Goal: Task Accomplishment & Management: Use online tool/utility

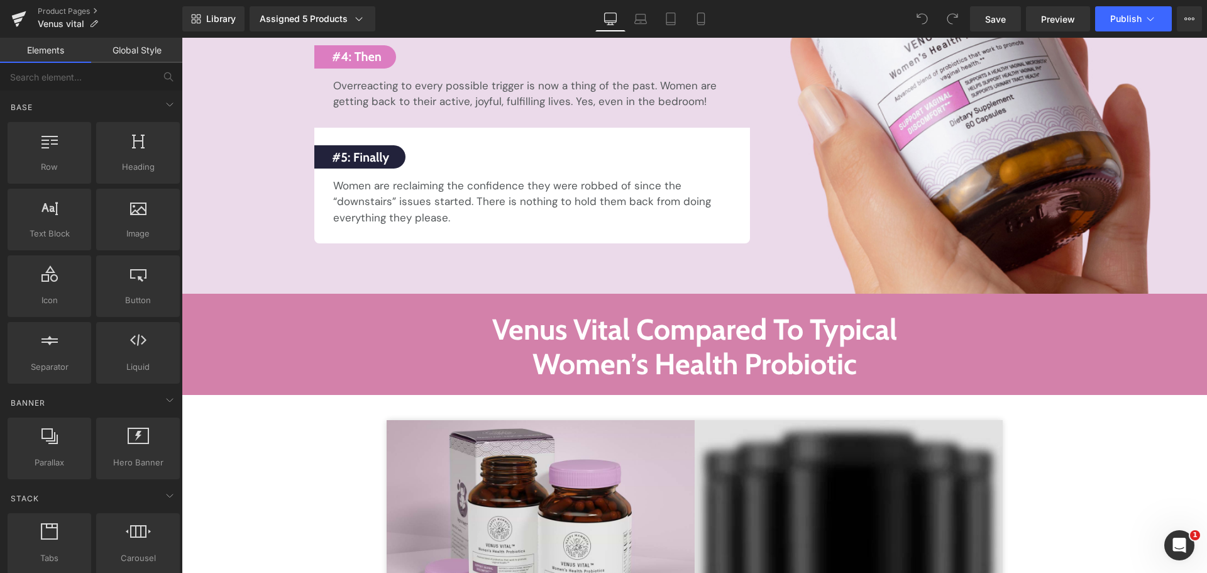
scroll to position [8300, 0]
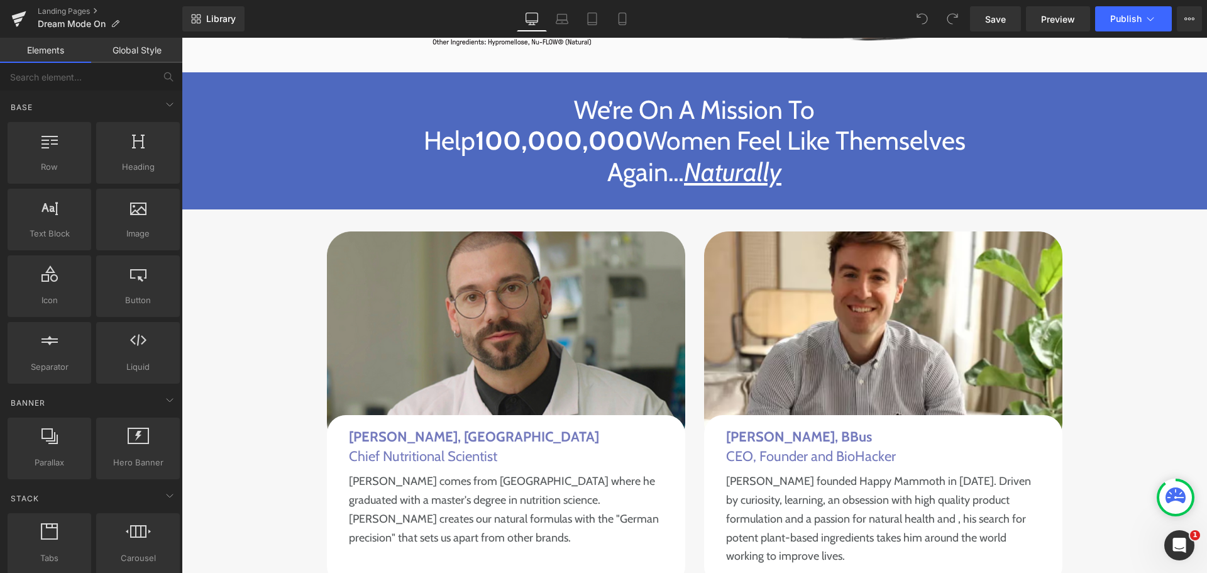
scroll to position [8866, 0]
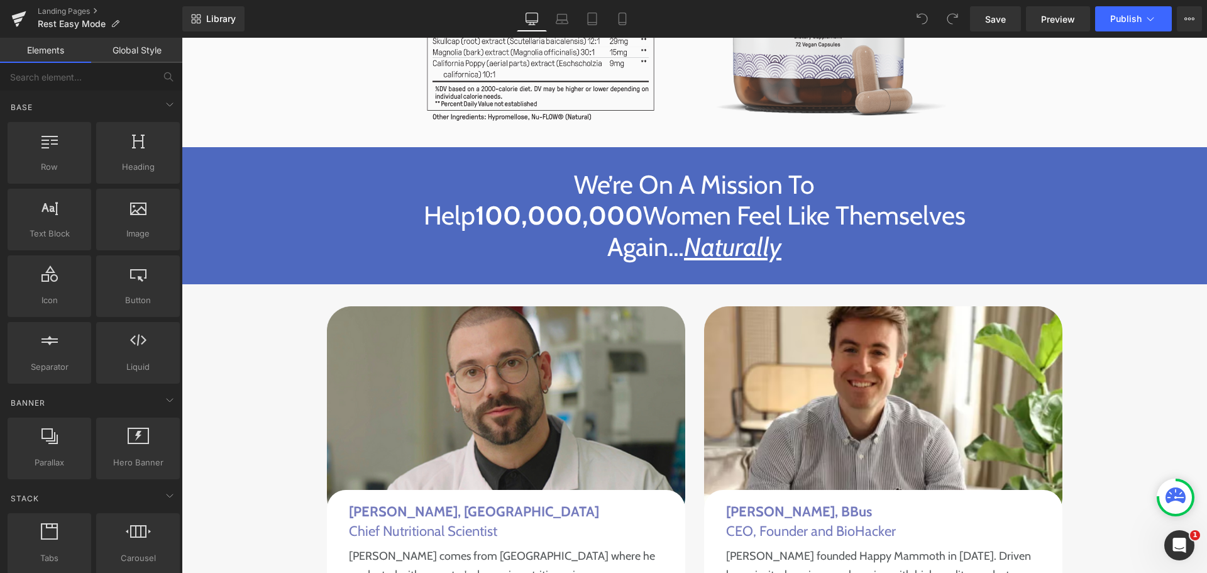
scroll to position [9118, 0]
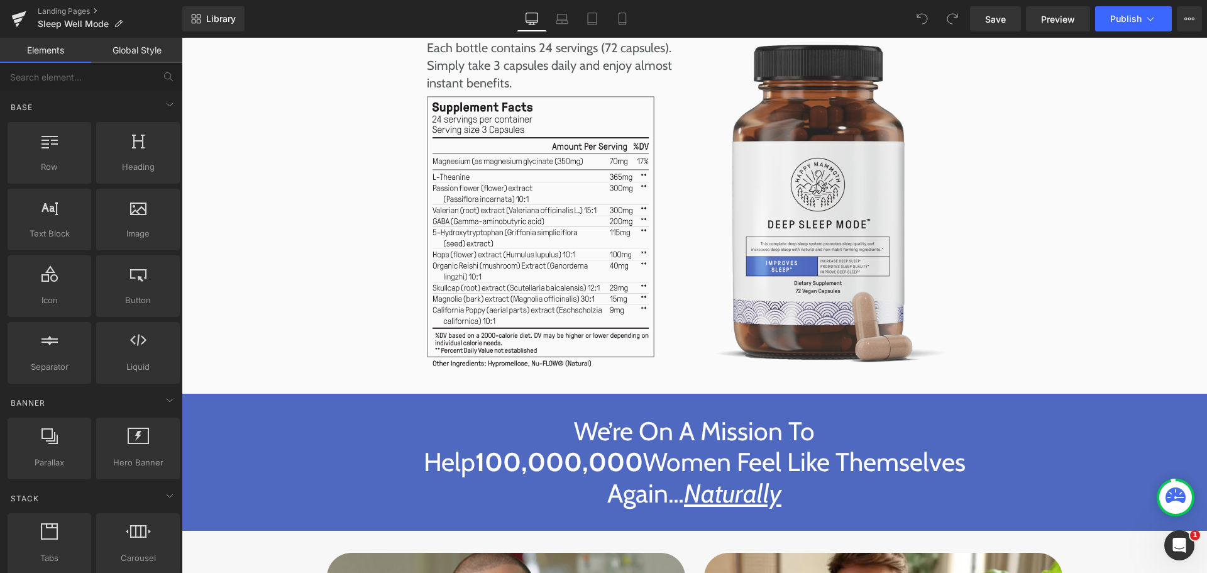
scroll to position [8866, 0]
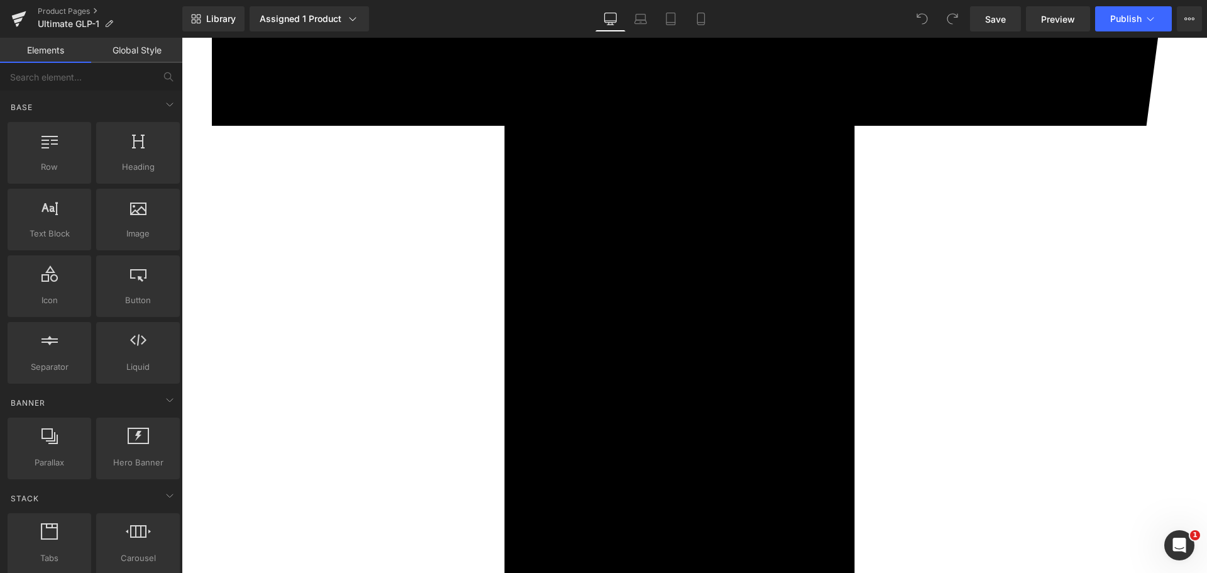
scroll to position [3521, 0]
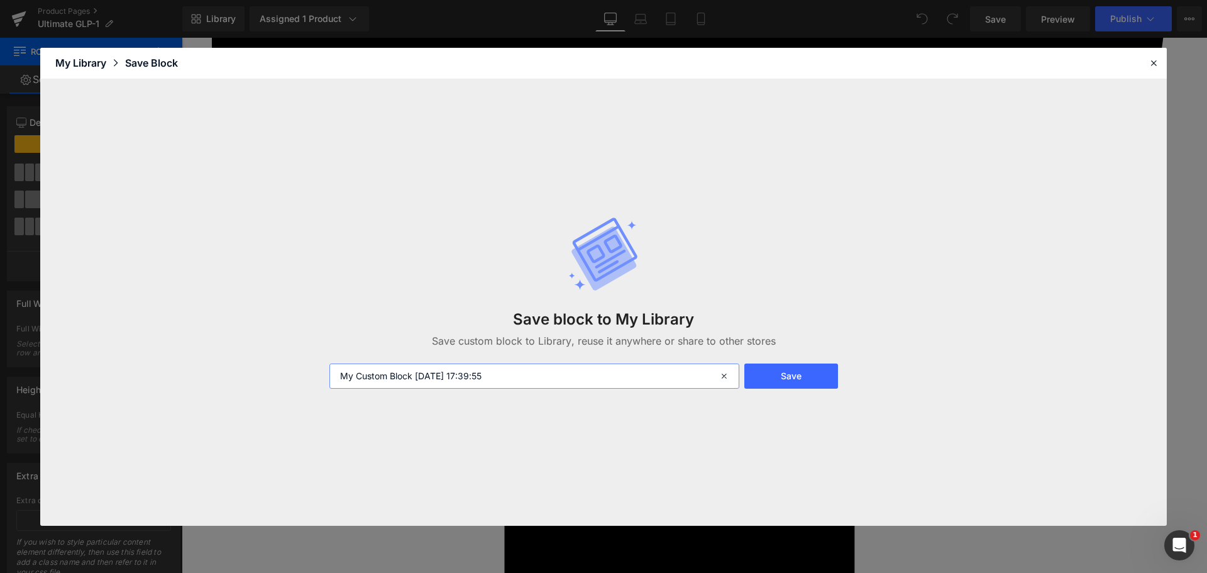
click at [482, 380] on input "My Custom Block [DATE] 17:39:55" at bounding box center [535, 375] width 410 height 25
click at [812, 372] on button "Save" at bounding box center [792, 375] width 94 height 25
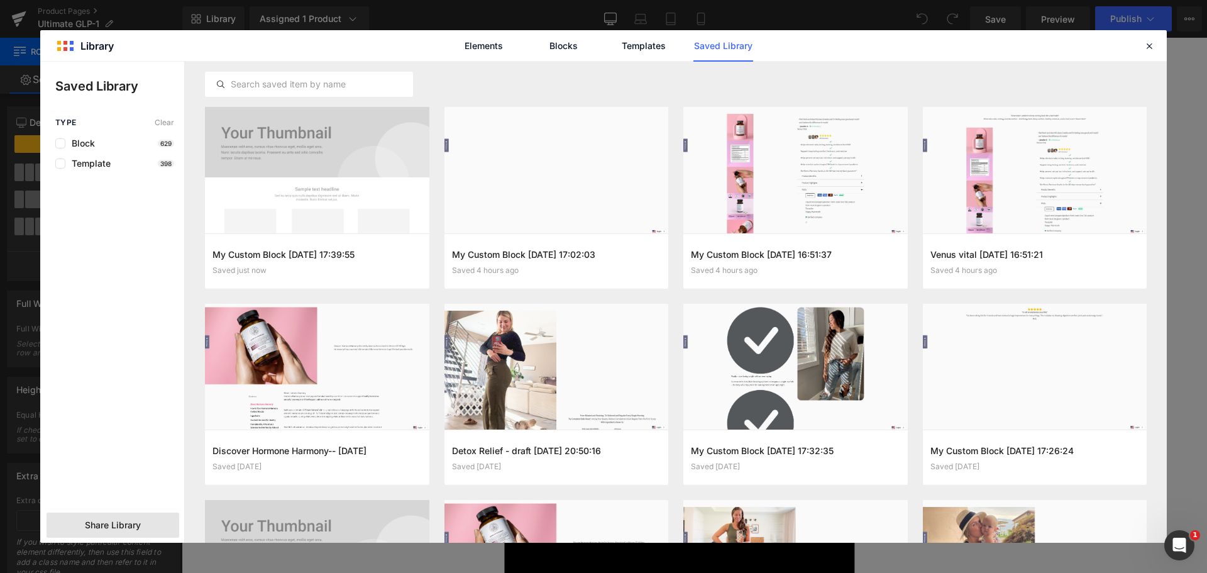
click at [162, 529] on div "Share Library" at bounding box center [113, 524] width 133 height 25
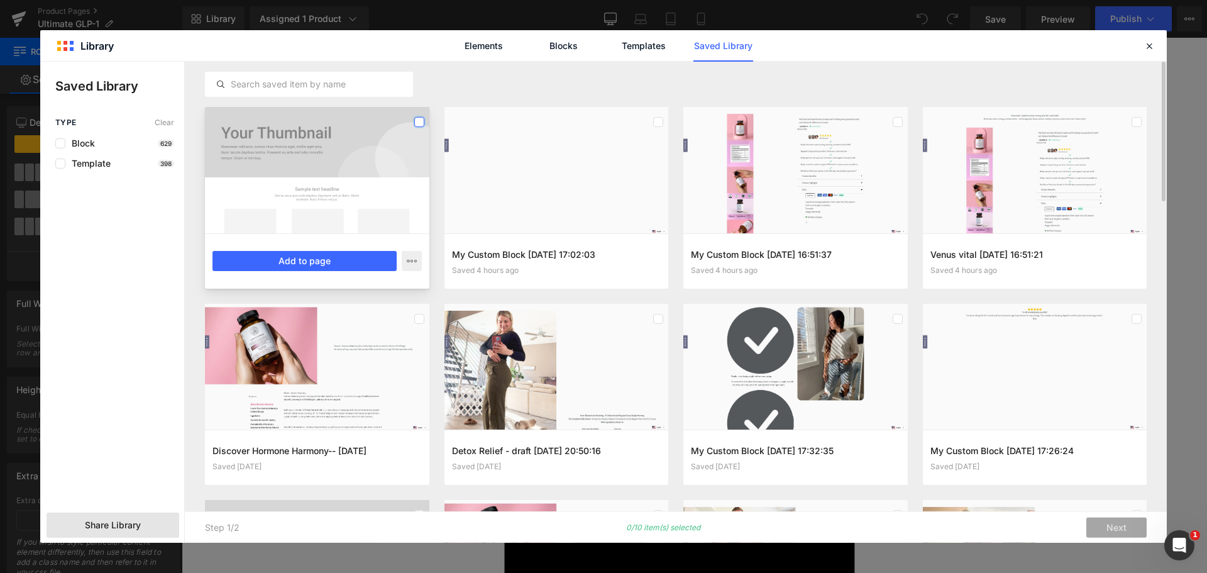
click at [422, 123] on label at bounding box center [419, 122] width 10 height 10
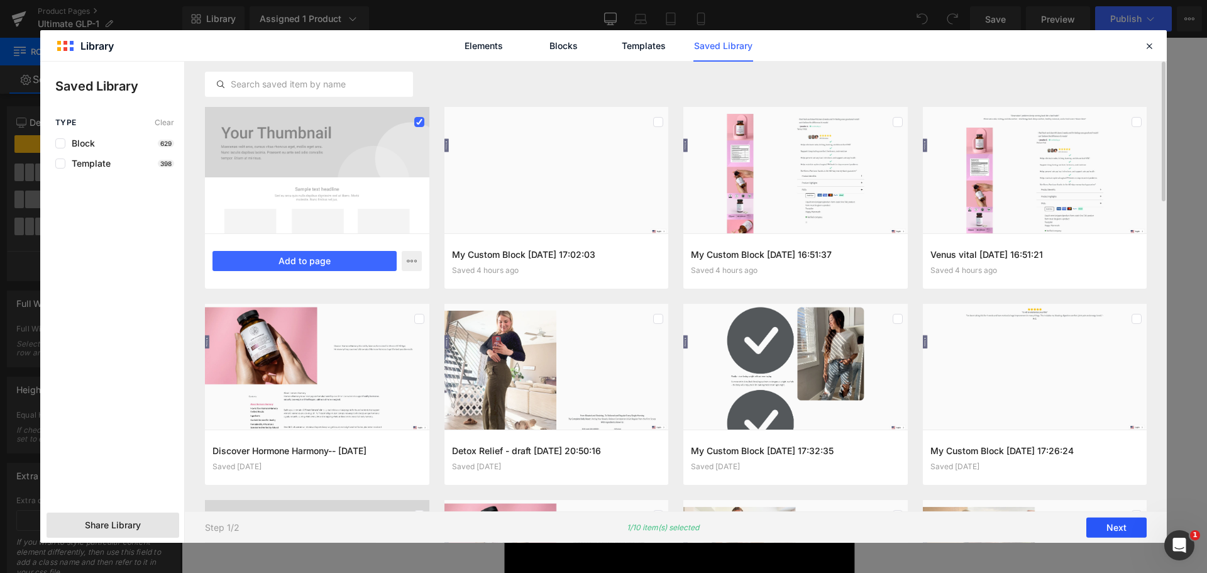
click at [1121, 533] on button "Next" at bounding box center [1117, 528] width 60 height 20
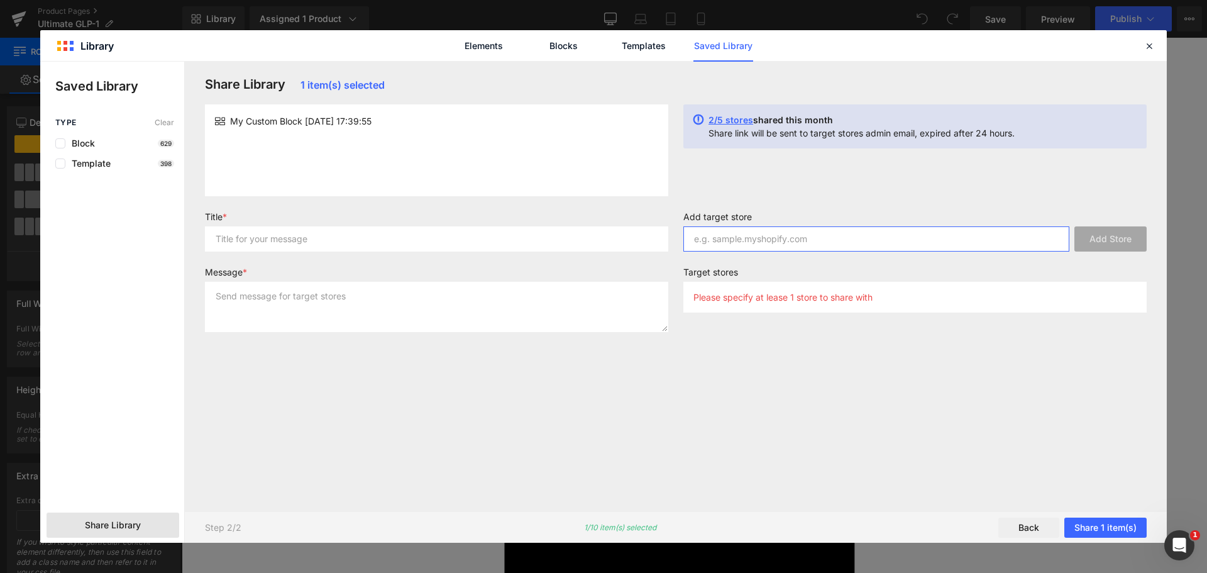
click at [796, 245] on input "text" at bounding box center [877, 238] width 386 height 25
paste input "happy-mammoth"
type input "happy-mammoth"
click at [374, 143] on div "My Custom Block [DATE] 17:39:55" at bounding box center [436, 150] width 463 height 92
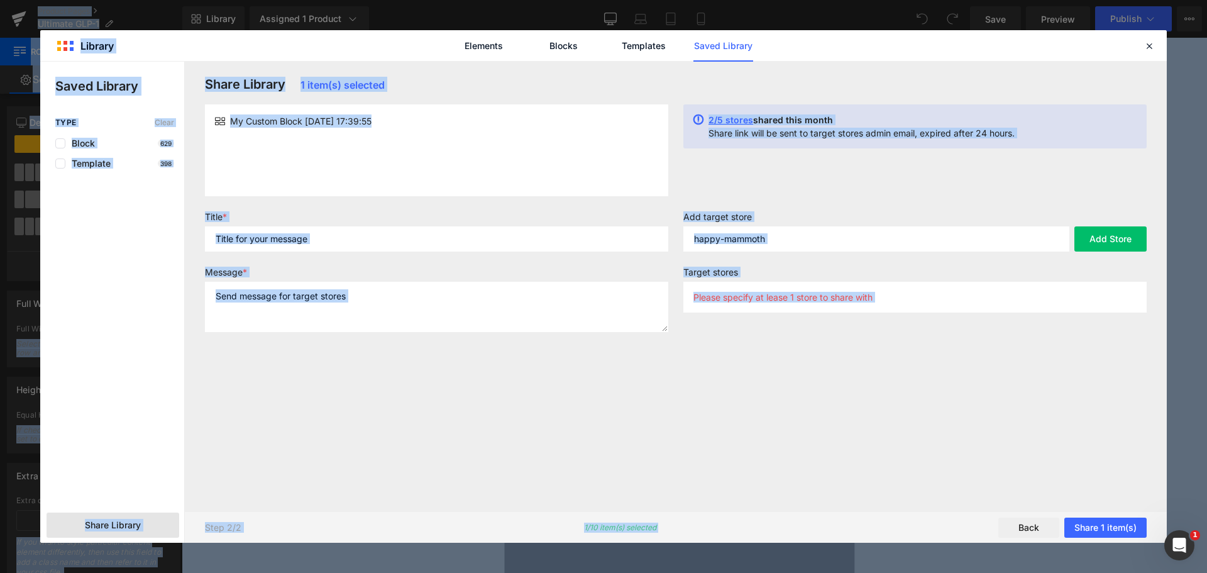
click at [372, 117] on span "My Custom Block [DATE] 17:39:55" at bounding box center [300, 120] width 141 height 13
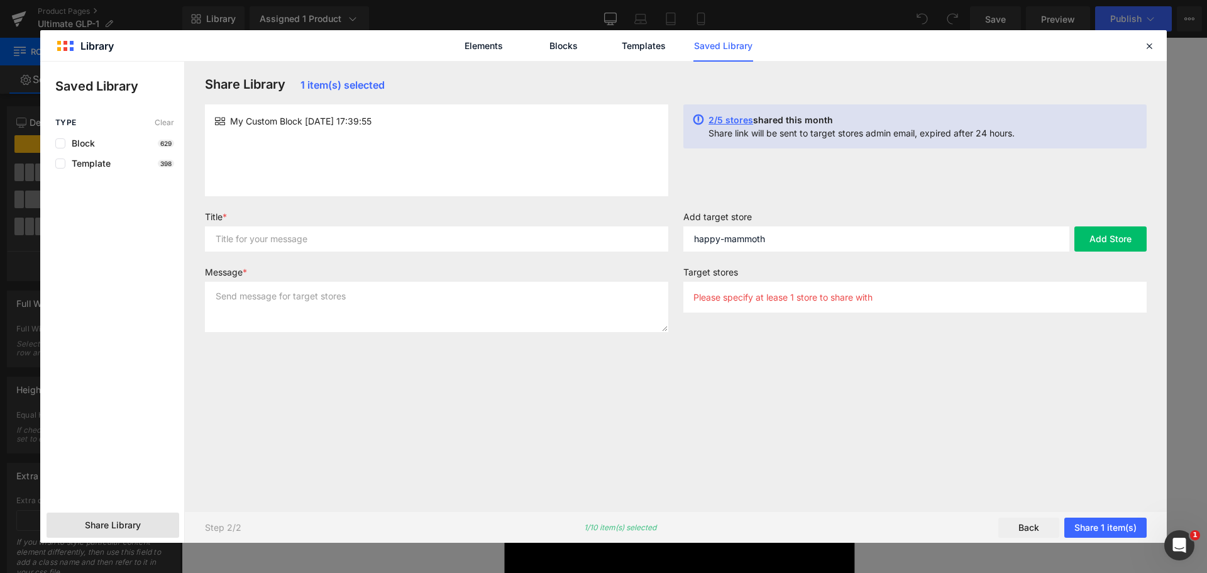
click at [372, 117] on span "My Custom Block [DATE] 17:39:55" at bounding box center [300, 120] width 141 height 13
click at [343, 235] on input "text" at bounding box center [436, 238] width 463 height 25
paste input "My Custom Block [DATE] 17:39:55"
type input "My Custom Block [DATE] 17:39:55"
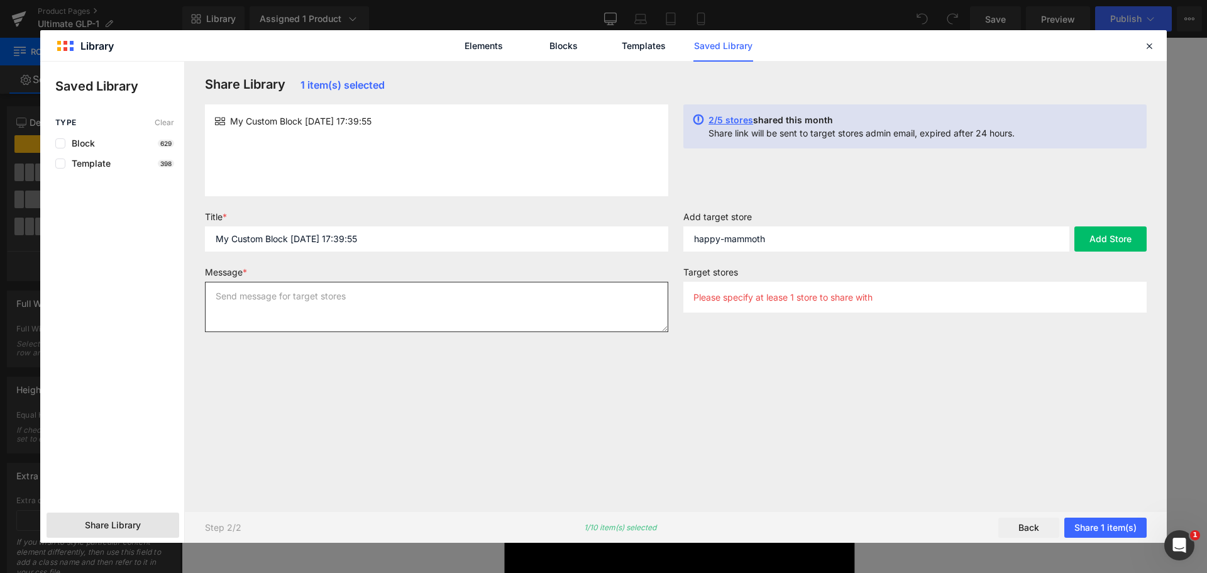
click at [354, 309] on textarea at bounding box center [436, 307] width 463 height 50
paste textarea "My Custom Block [DATE] 17:39:55"
type textarea "My Custom Block [DATE] 17:39:55"
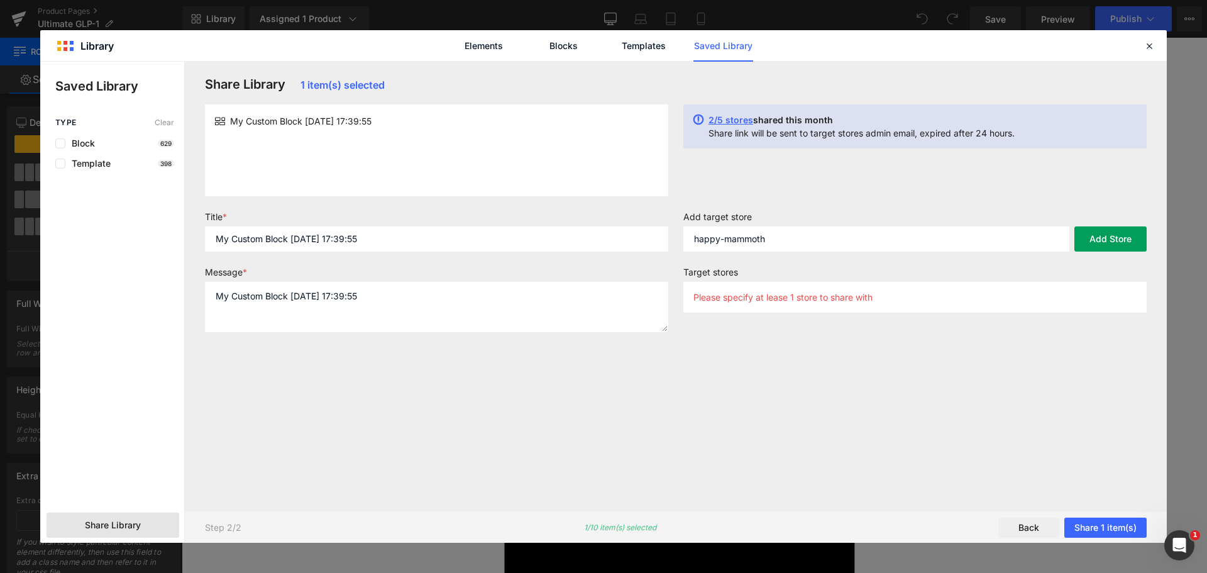
click at [1118, 241] on button "Add Store" at bounding box center [1111, 238] width 72 height 25
click at [1116, 519] on button "Share 1 item(s)" at bounding box center [1106, 528] width 82 height 20
